Goal: Task Accomplishment & Management: Use online tool/utility

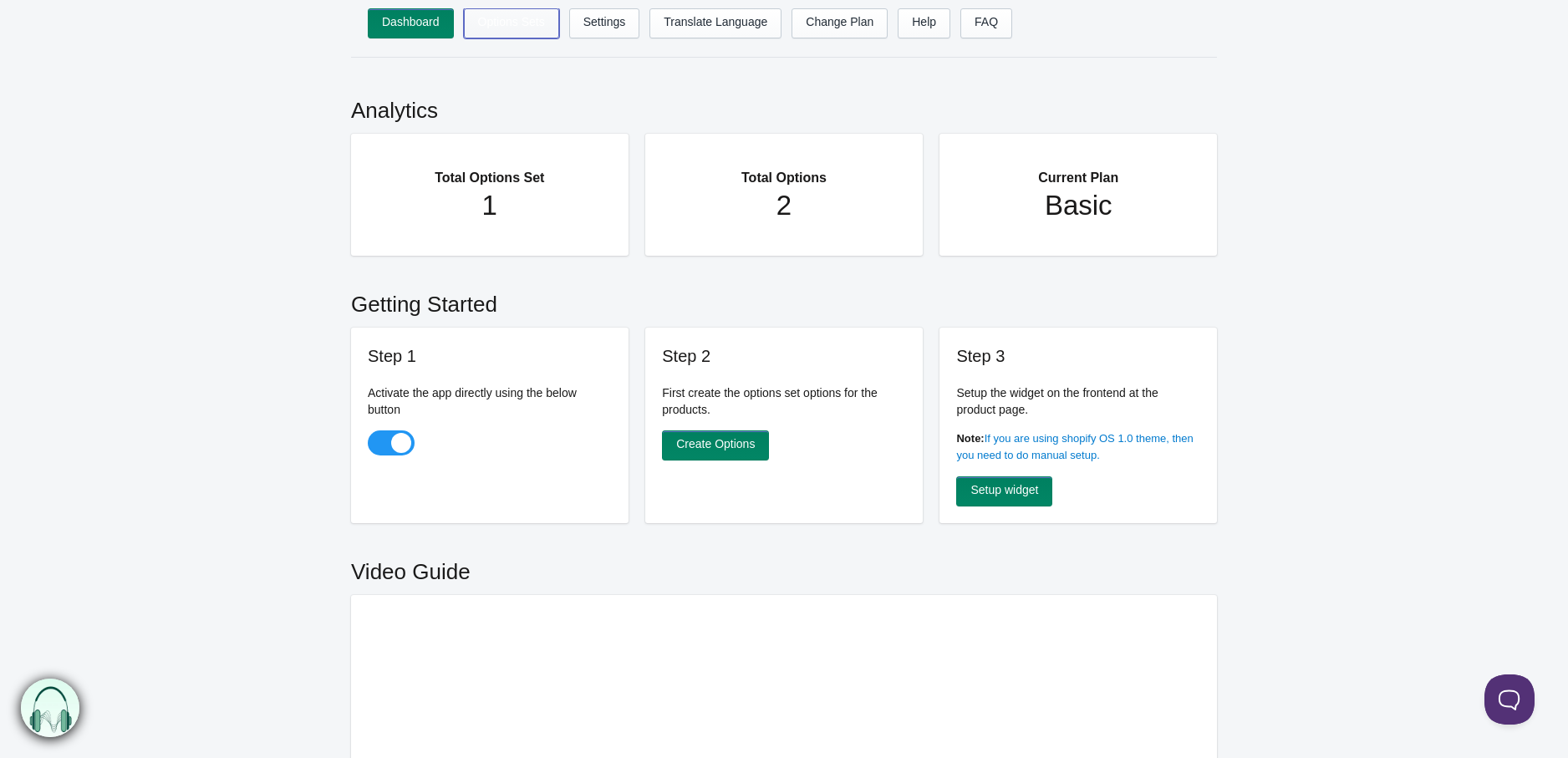
click at [521, 34] on link "Options Sets" at bounding box center [512, 23] width 96 height 30
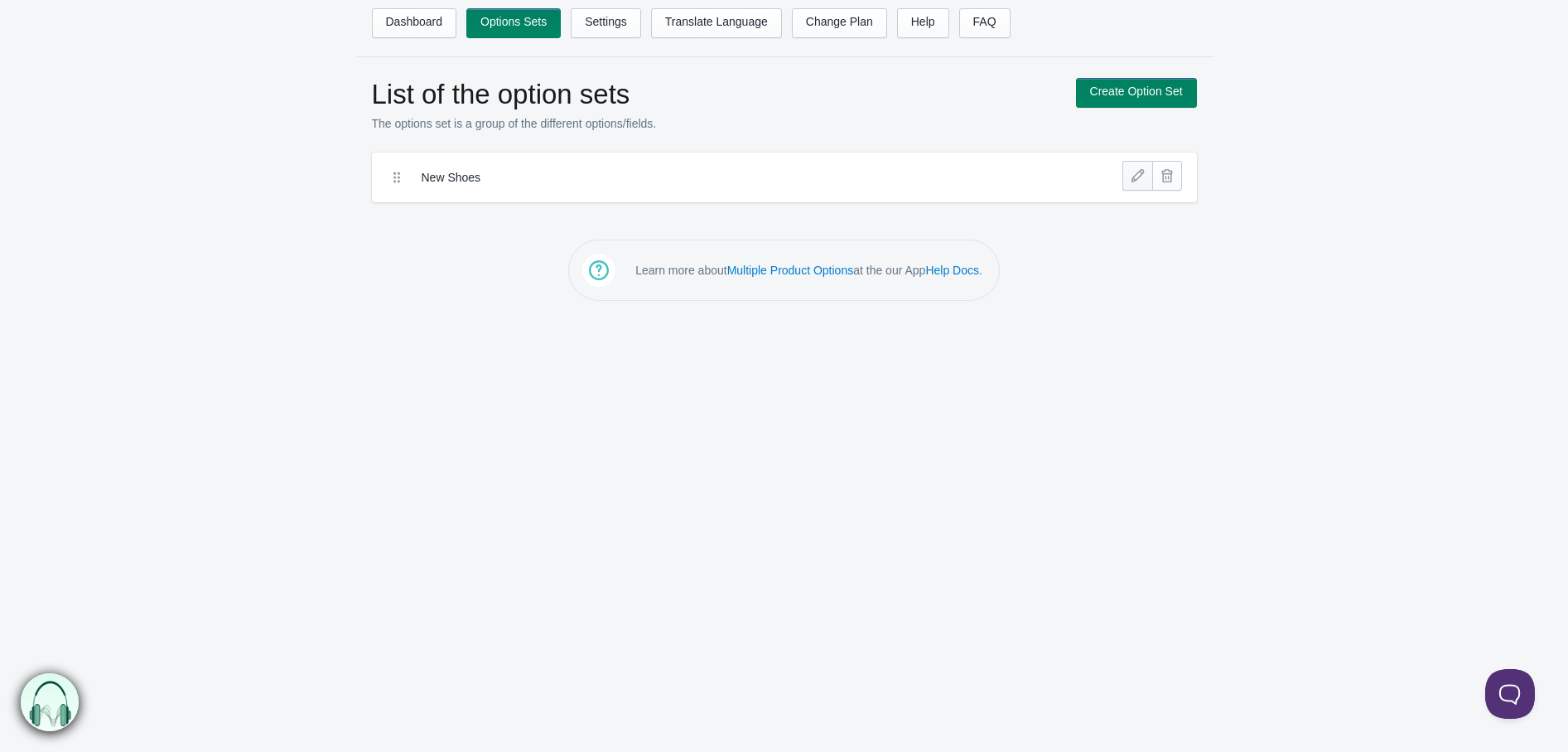
click at [1136, 178] on link at bounding box center [1137, 175] width 30 height 30
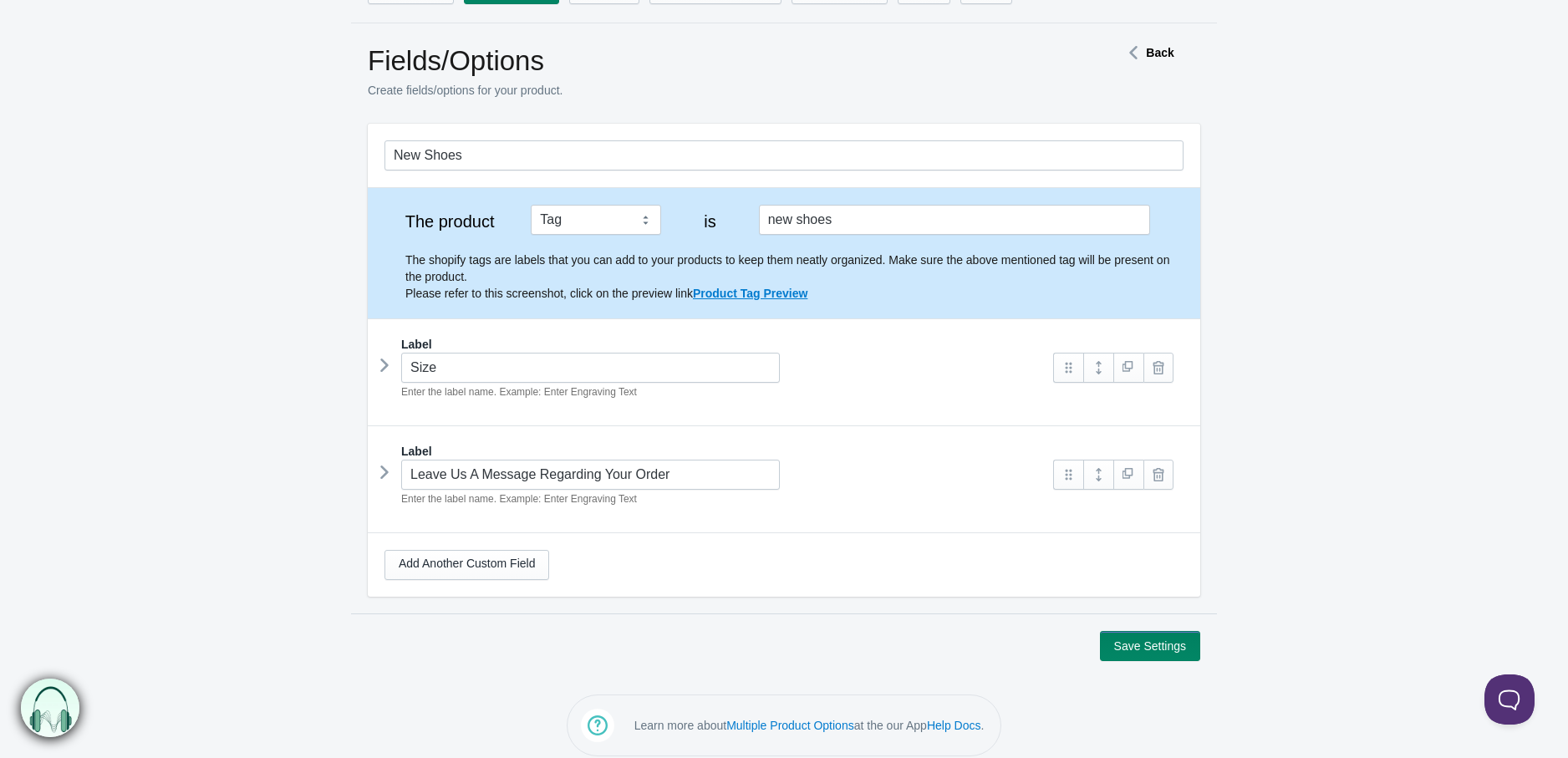
scroll to position [51, 0]
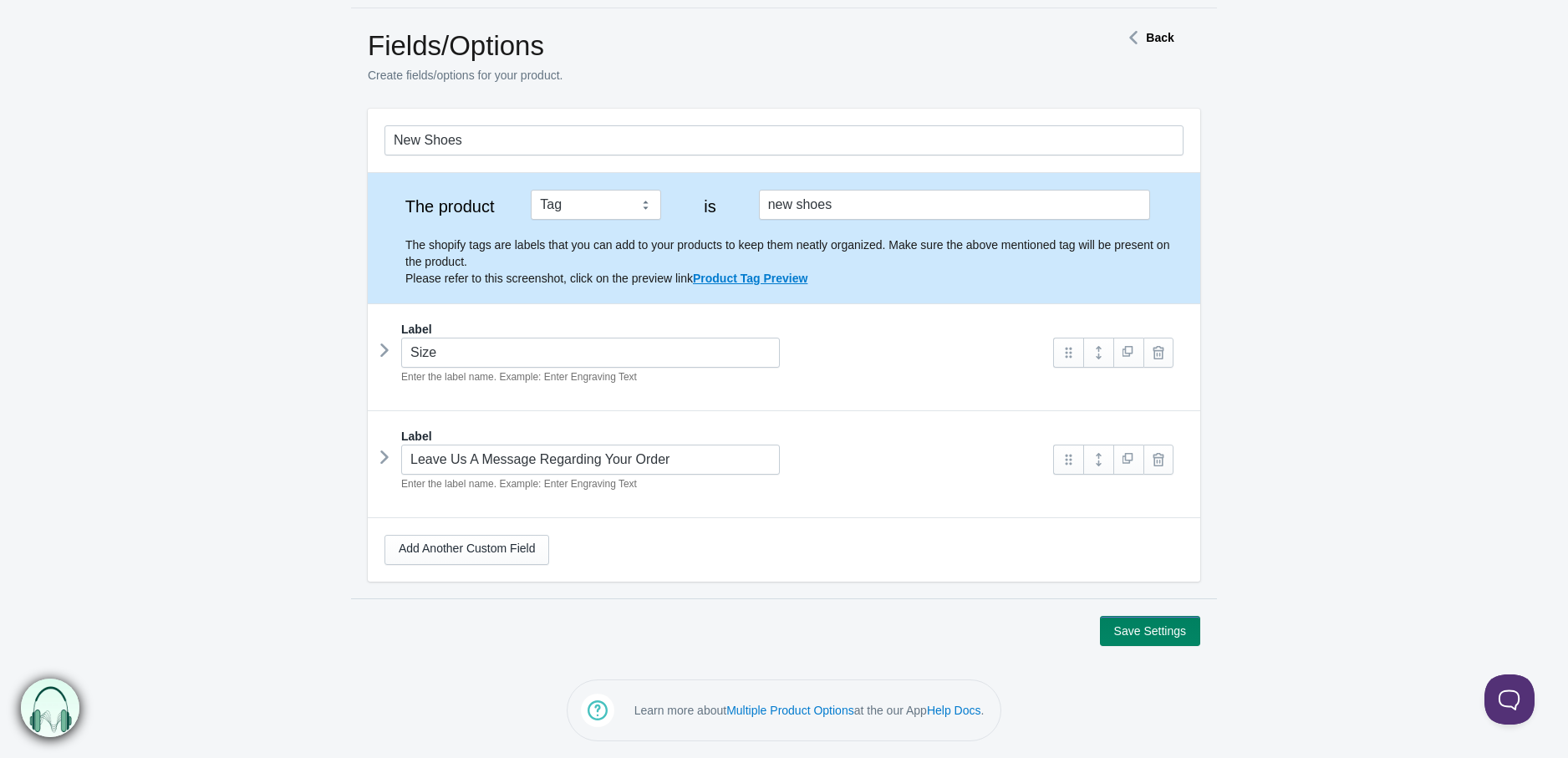
click at [385, 455] on icon at bounding box center [385, 457] width 0 height 25
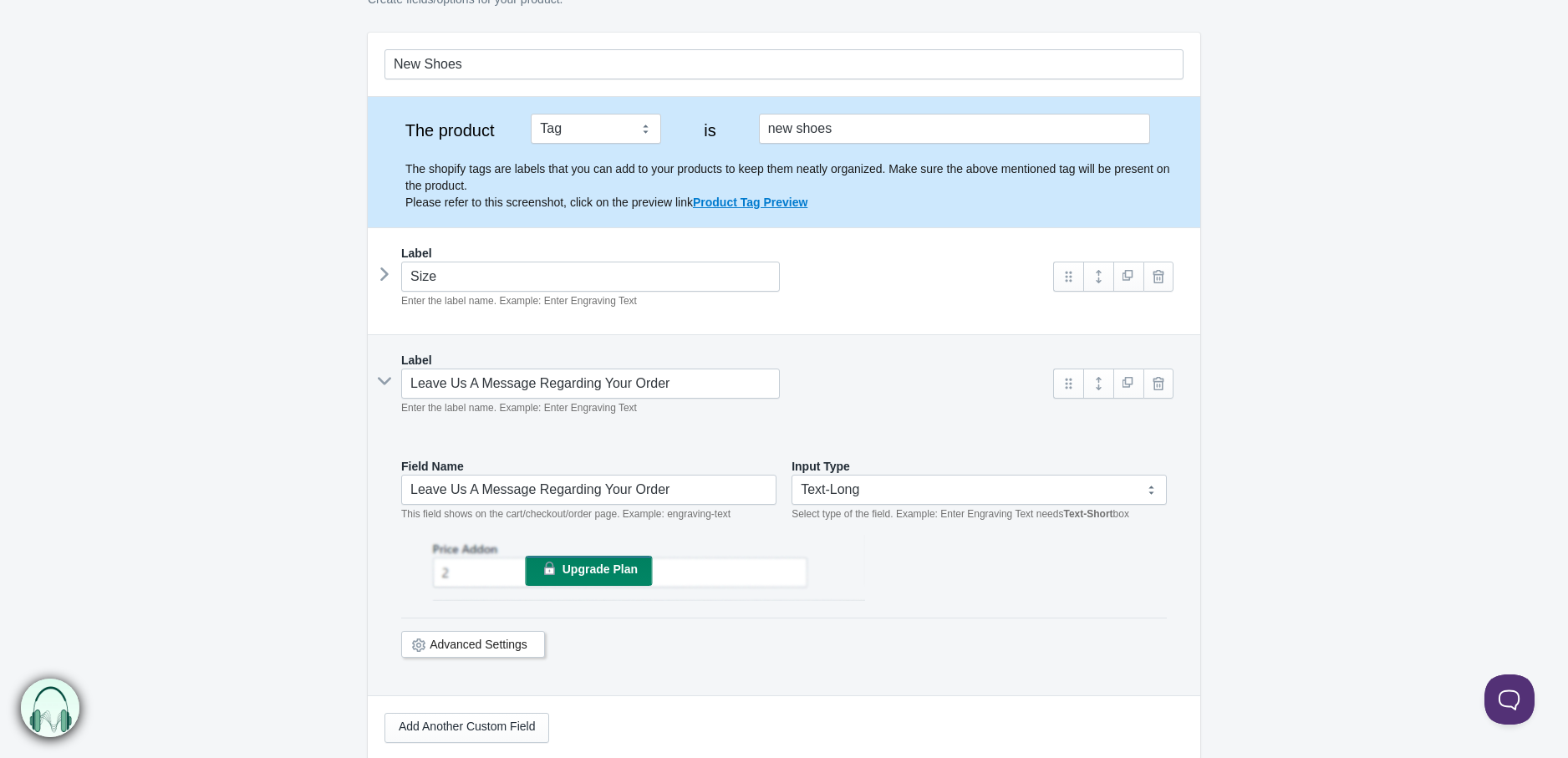
scroll to position [118, 0]
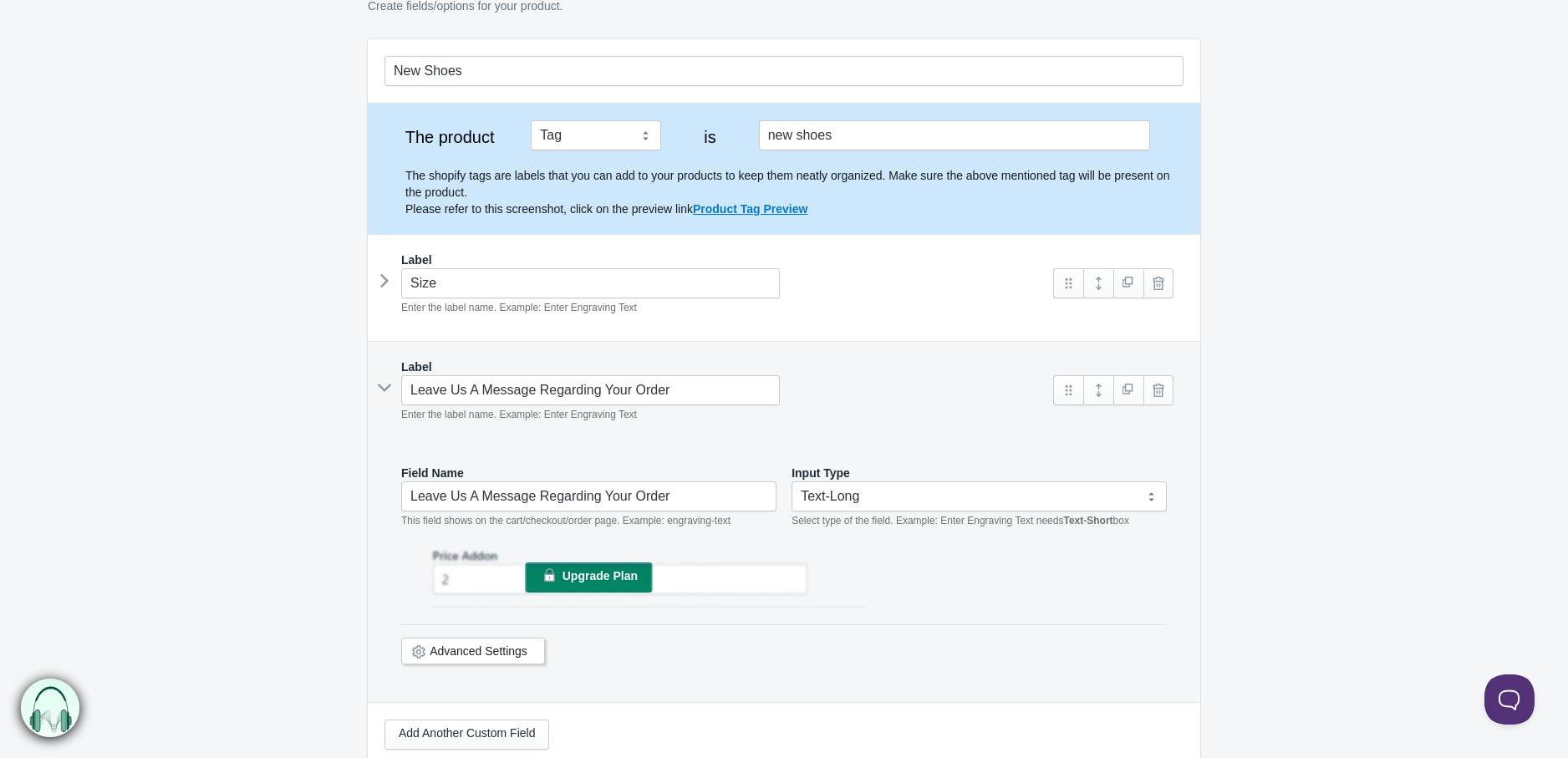
click at [379, 388] on icon at bounding box center [385, 388] width 25 height 0
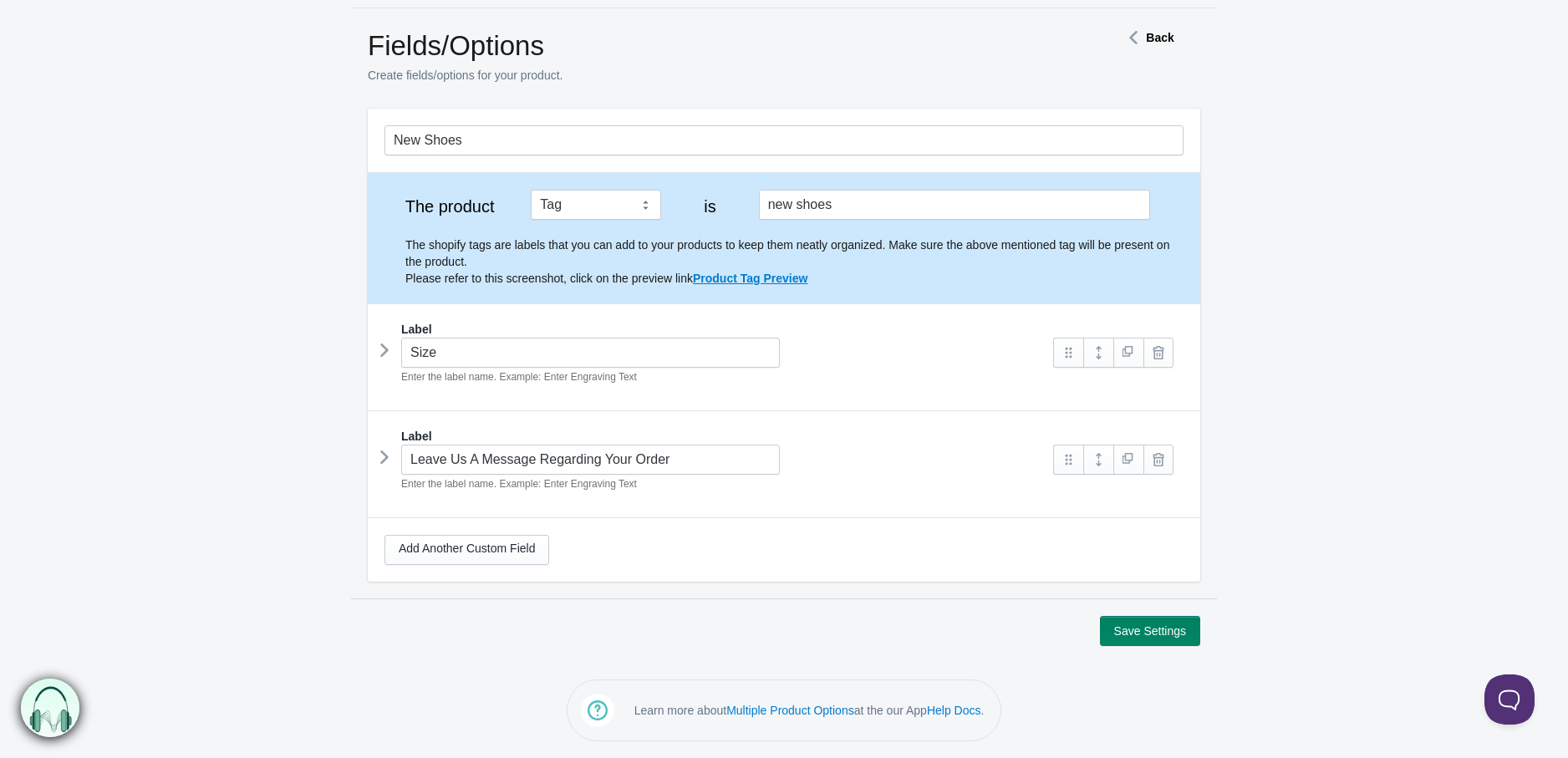
click at [385, 349] on icon at bounding box center [385, 350] width 0 height 25
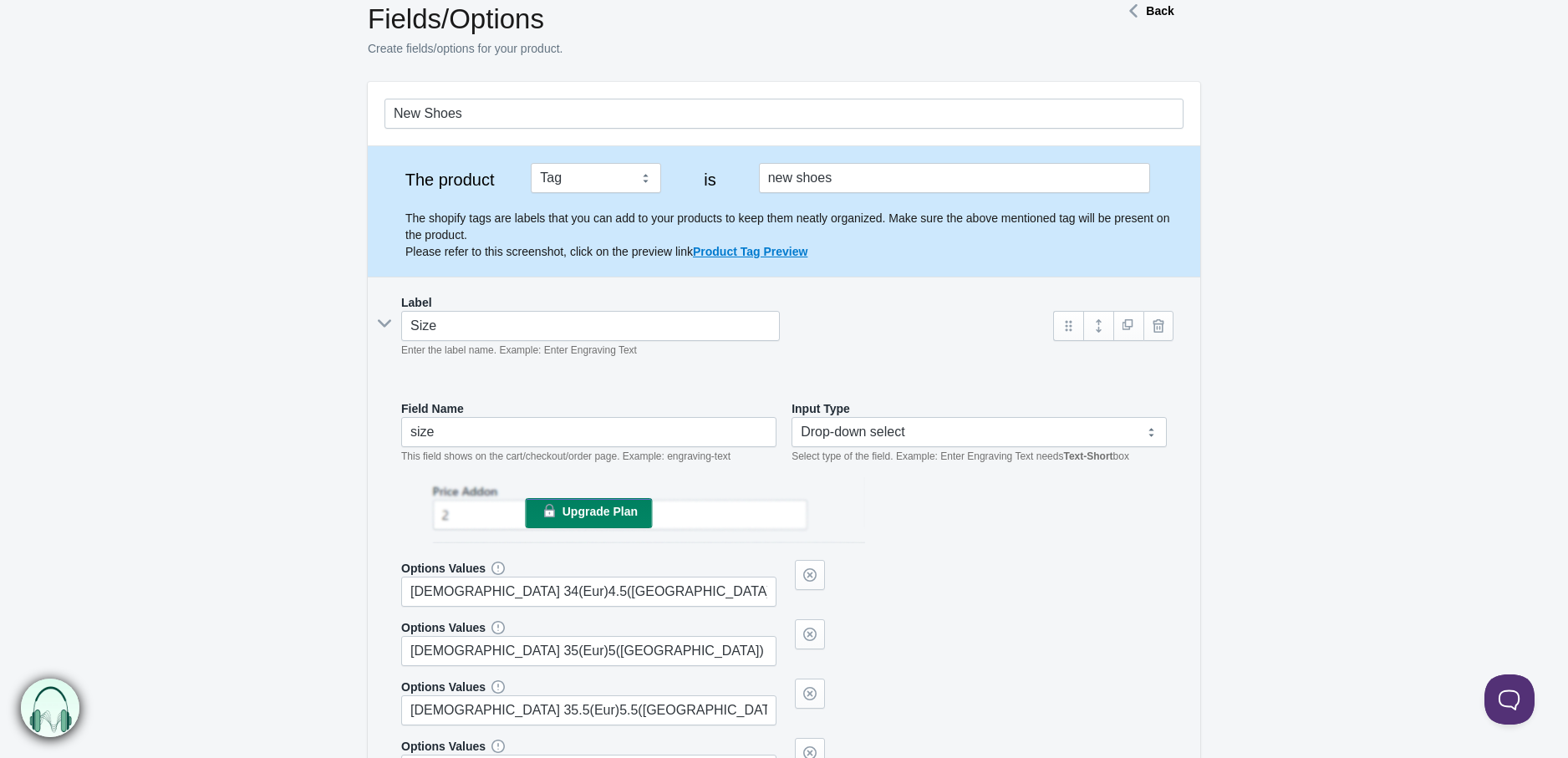
scroll to position [0, 0]
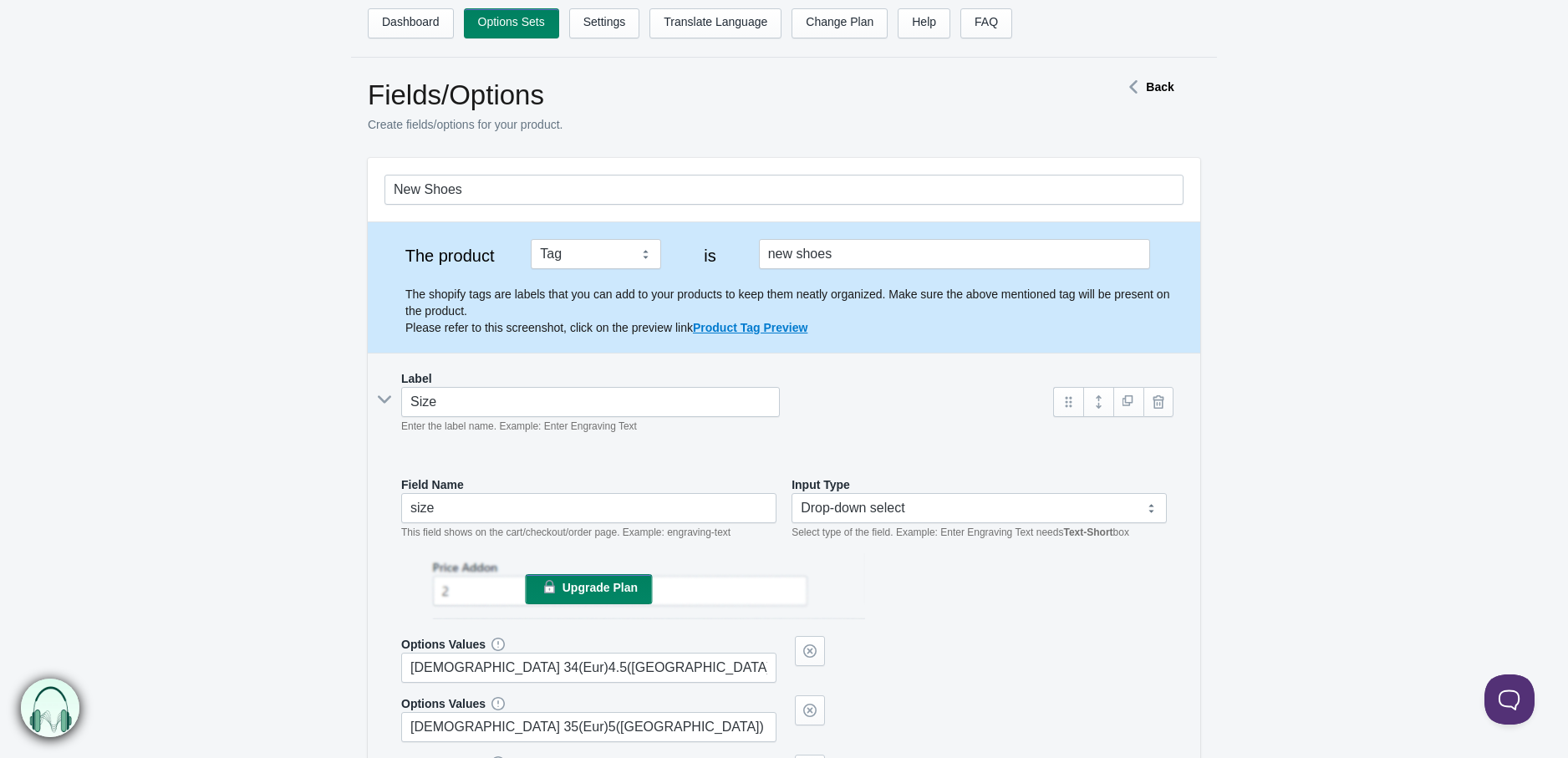
click at [380, 399] on icon at bounding box center [385, 399] width 25 height 0
